Goal: Transaction & Acquisition: Purchase product/service

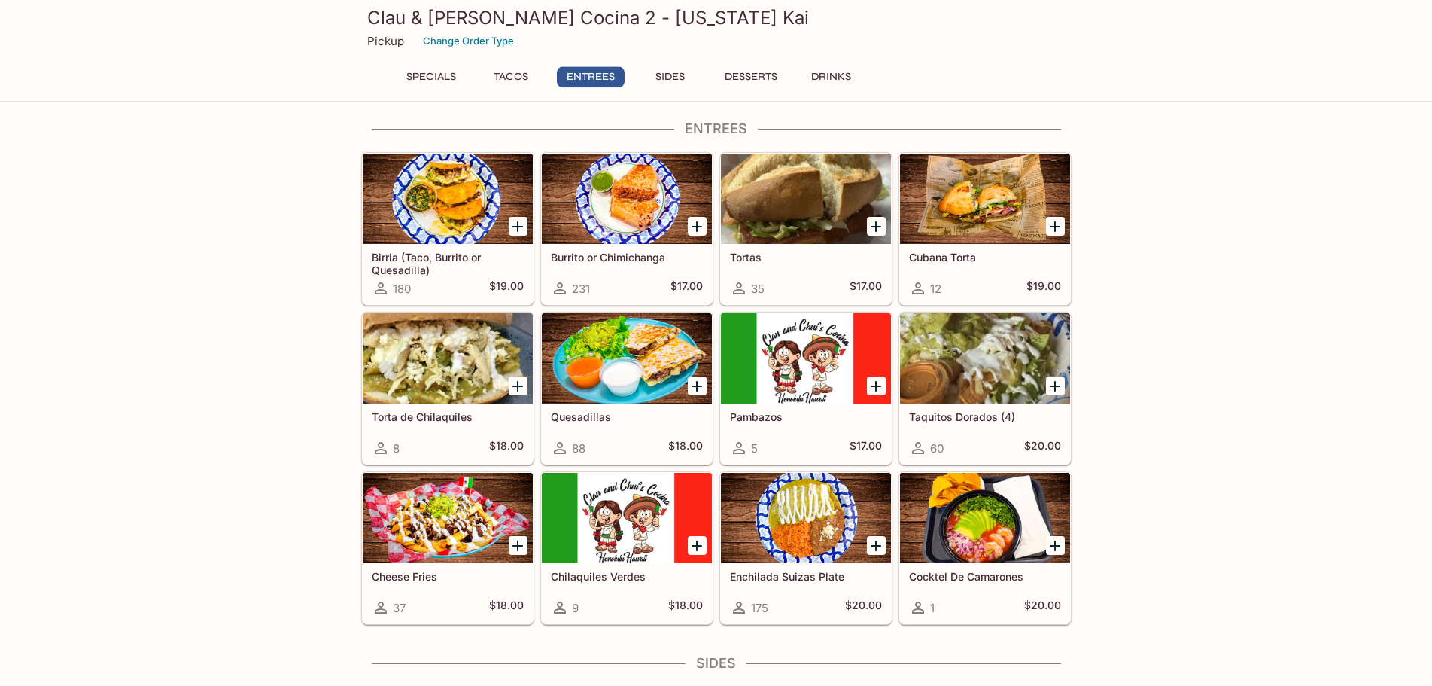
scroll to position [648, 0]
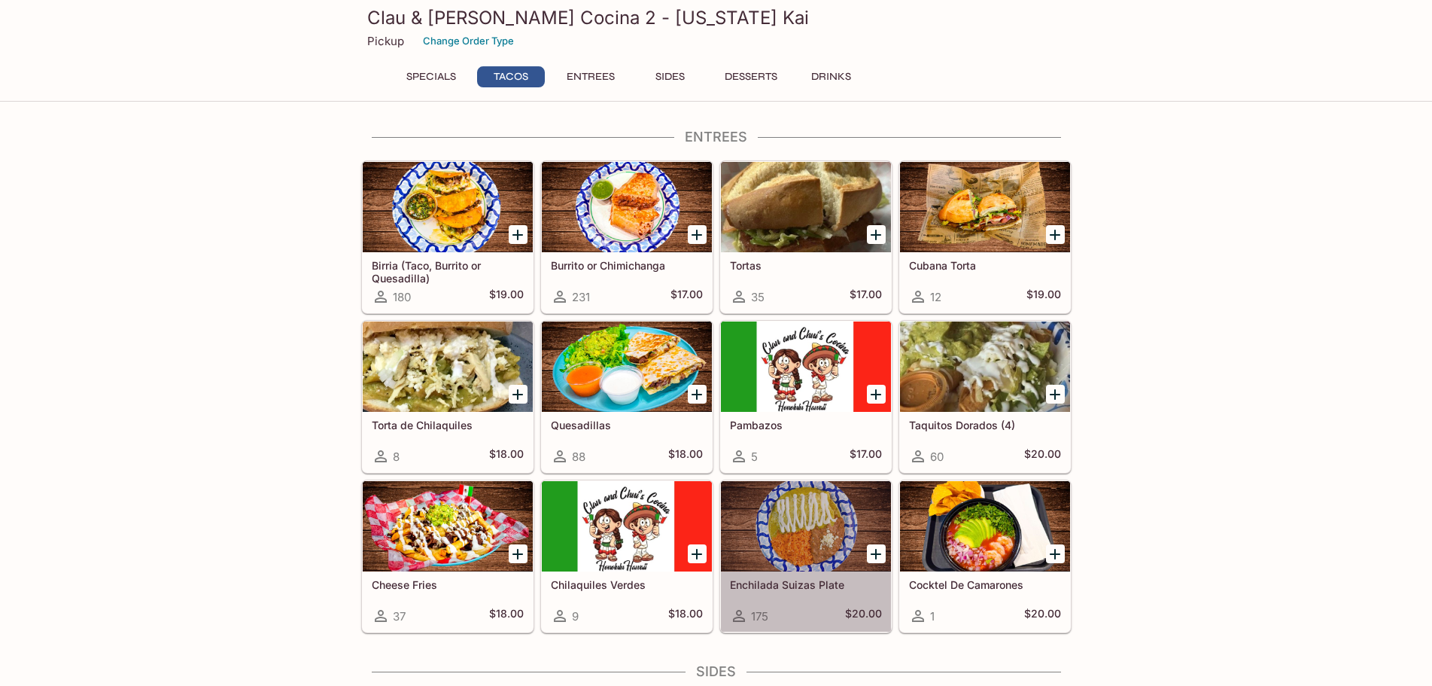
click at [801, 521] on div at bounding box center [806, 526] width 170 height 90
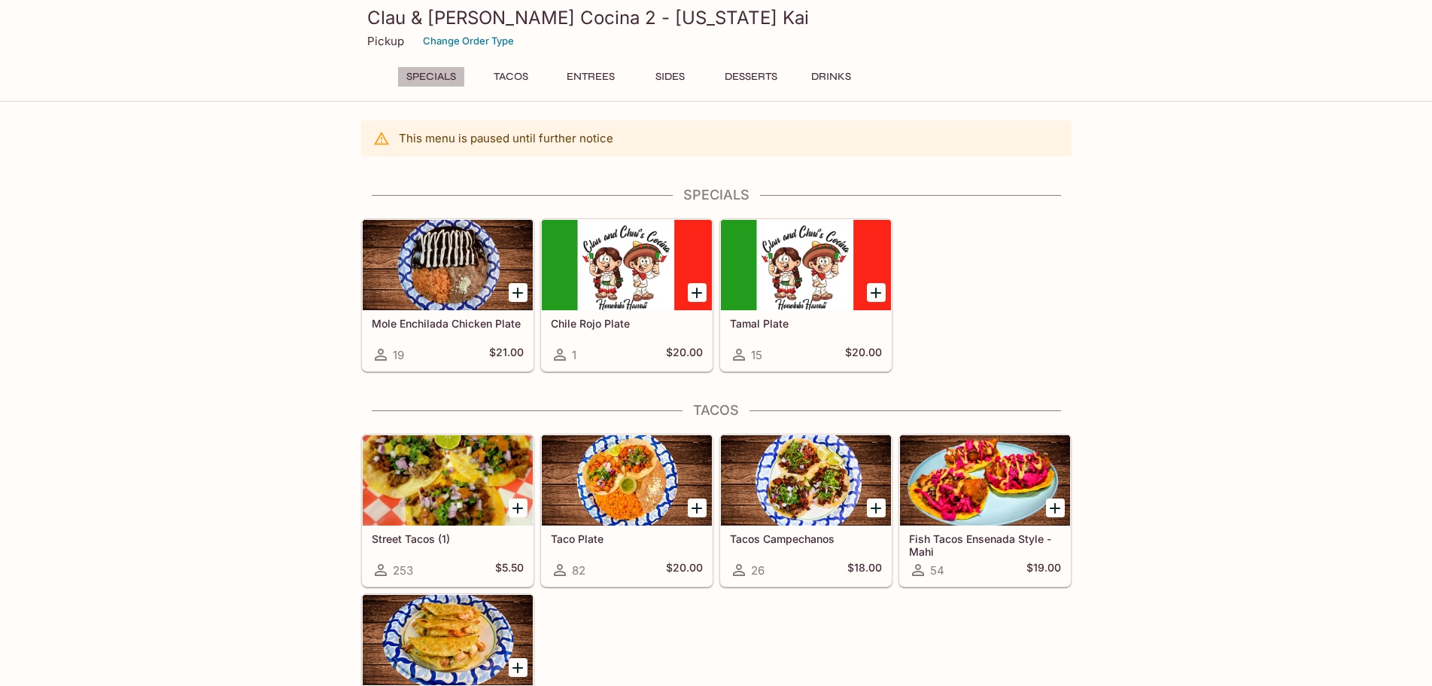
click at [440, 80] on button "Specials" at bounding box center [431, 76] width 68 height 21
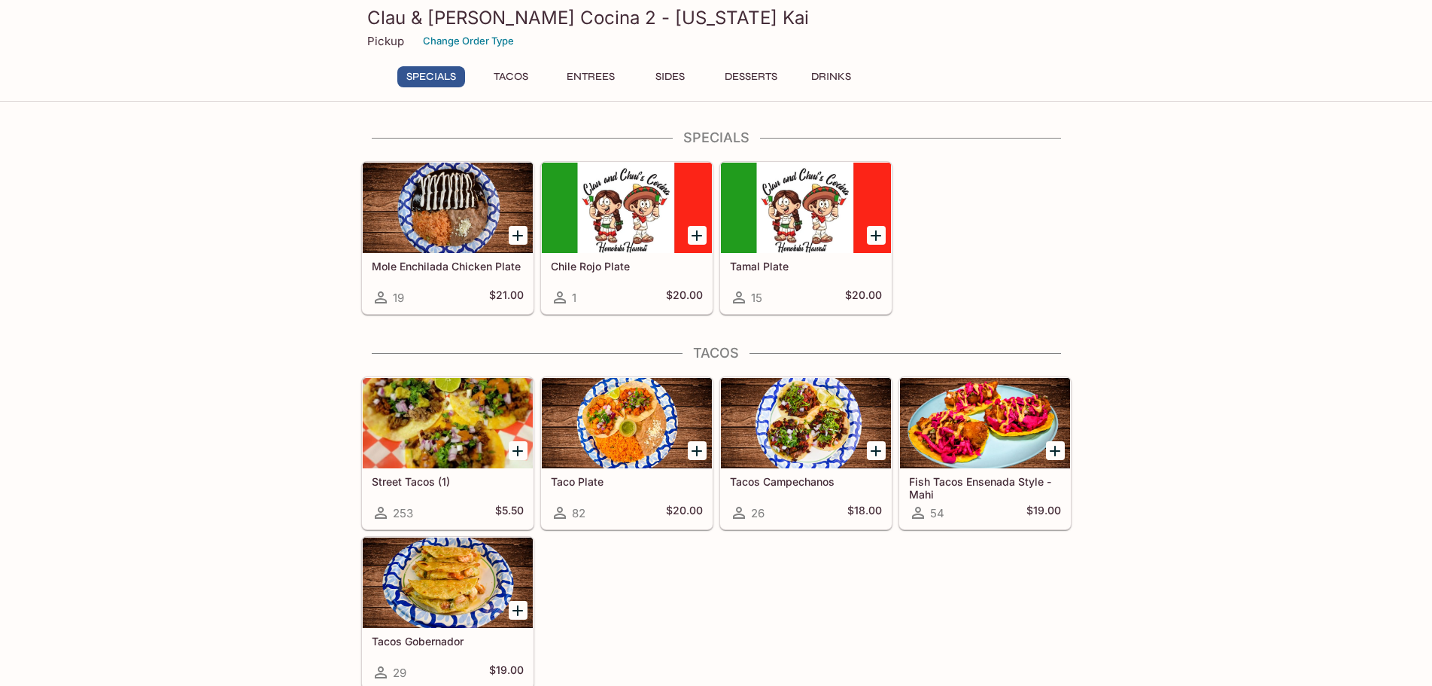
scroll to position [59, 0]
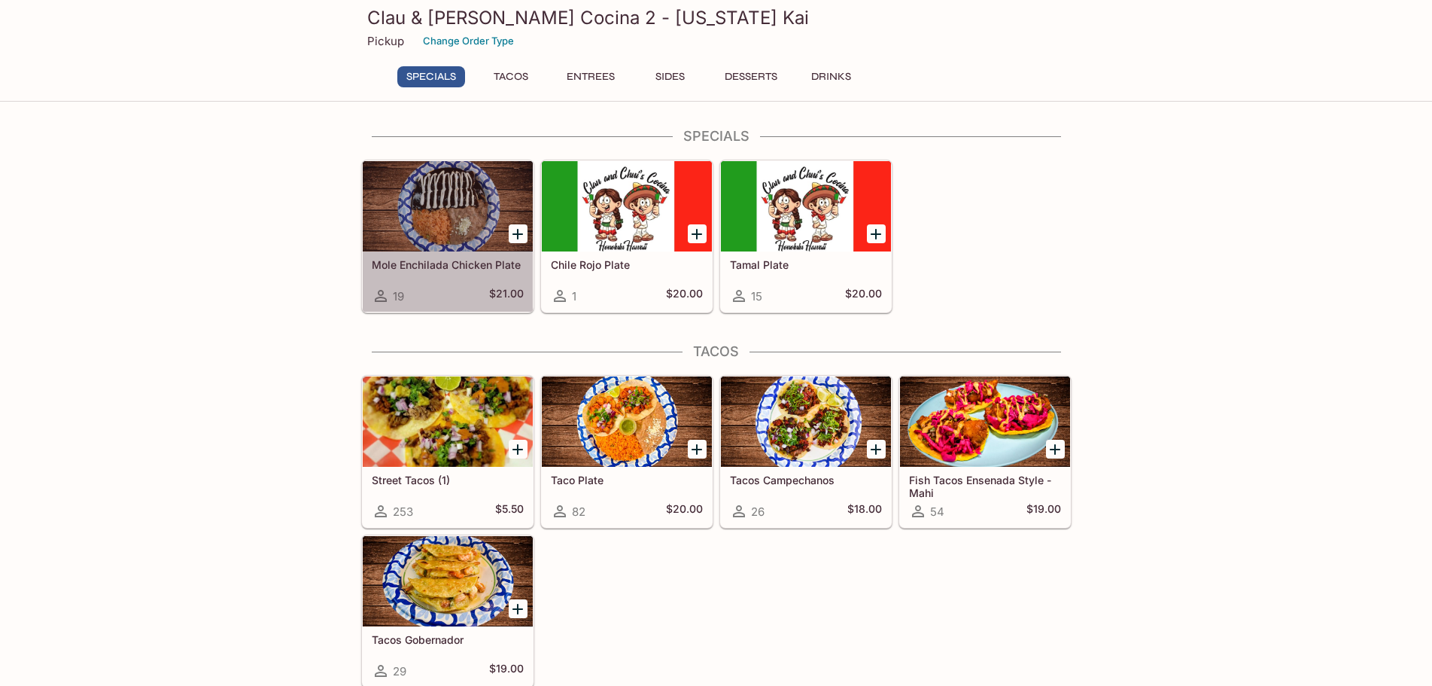
click at [421, 219] on div at bounding box center [448, 206] width 170 height 90
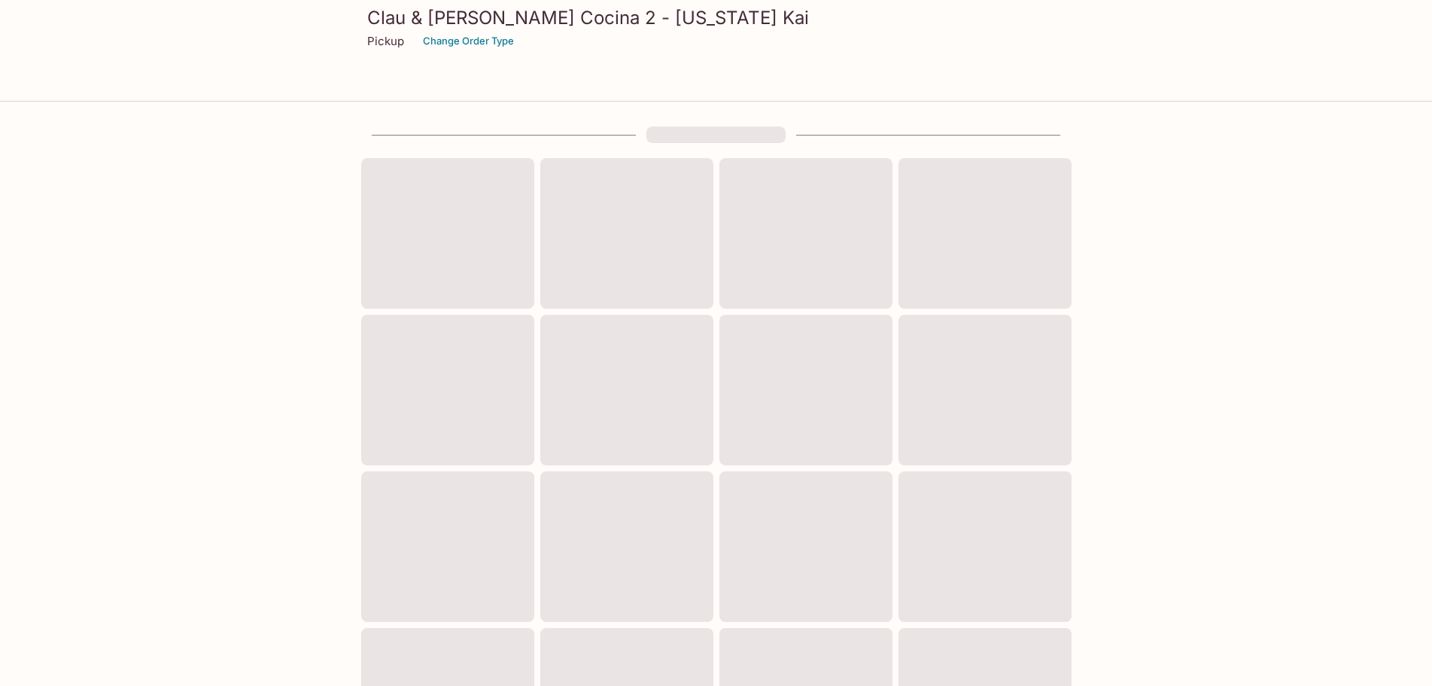
scroll to position [59, 0]
